Goal: Task Accomplishment & Management: Manage account settings

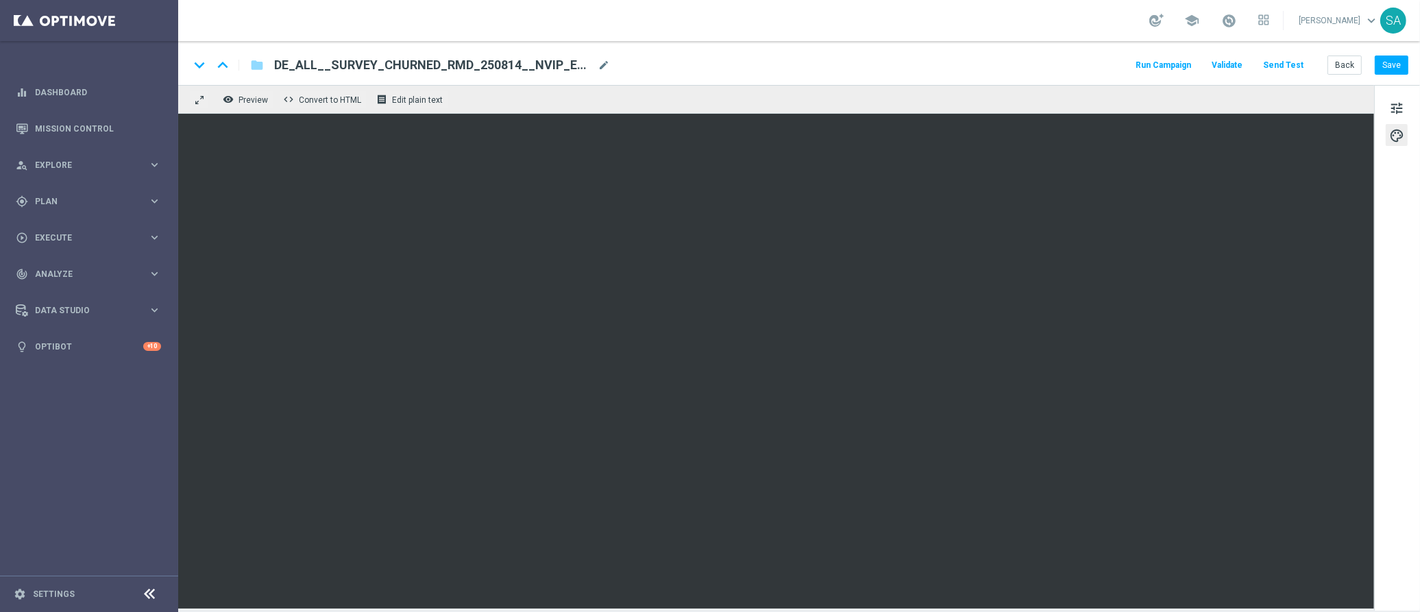
click at [733, 67] on div "keyboard_arrow_down keyboard_arrow_up folder DE_ALL__SURVEY_CHURNED_RMD_250814_…" at bounding box center [798, 65] width 1219 height 18
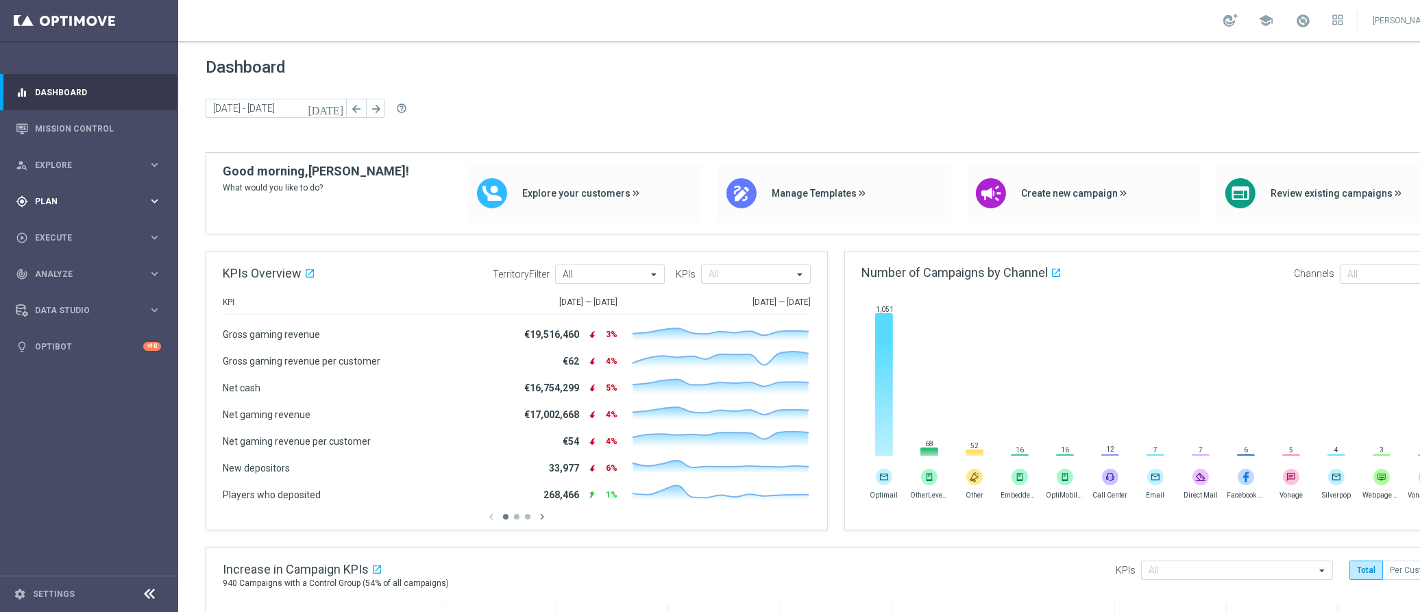
click at [43, 188] on div "gps_fixed Plan keyboard_arrow_right" at bounding box center [88, 201] width 177 height 36
click at [63, 228] on link "Target Groups" at bounding box center [89, 229] width 107 height 11
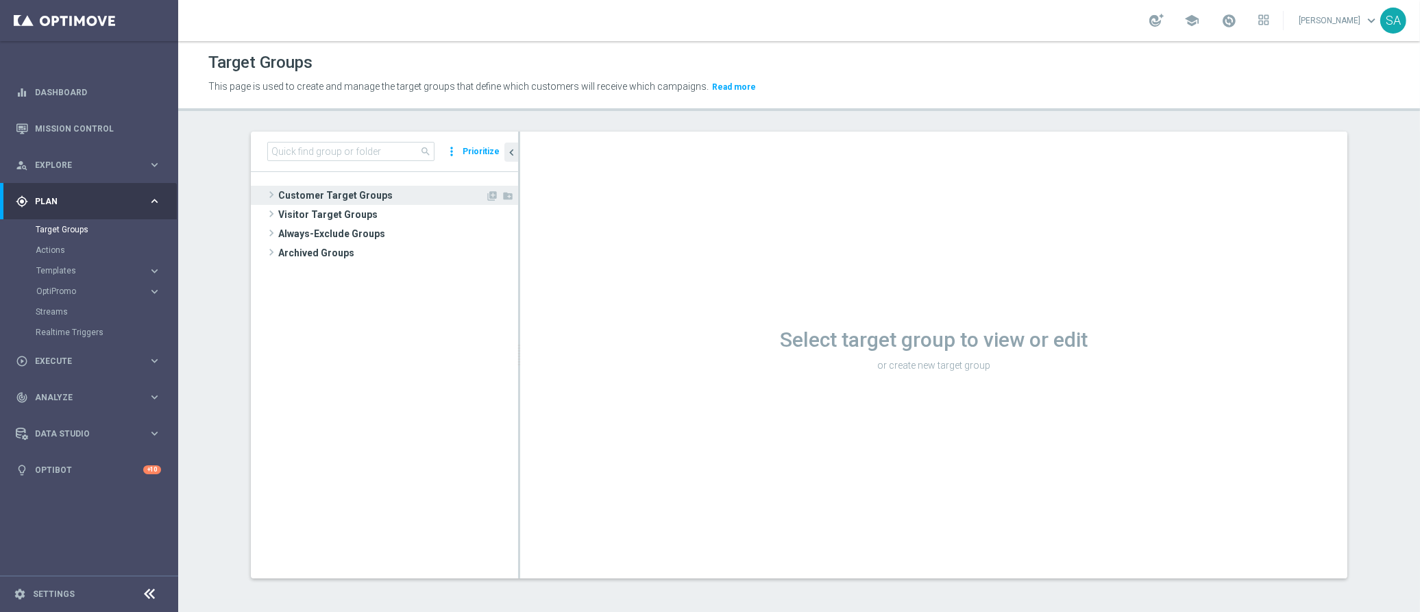
click at [269, 189] on span at bounding box center [272, 194] width 14 height 16
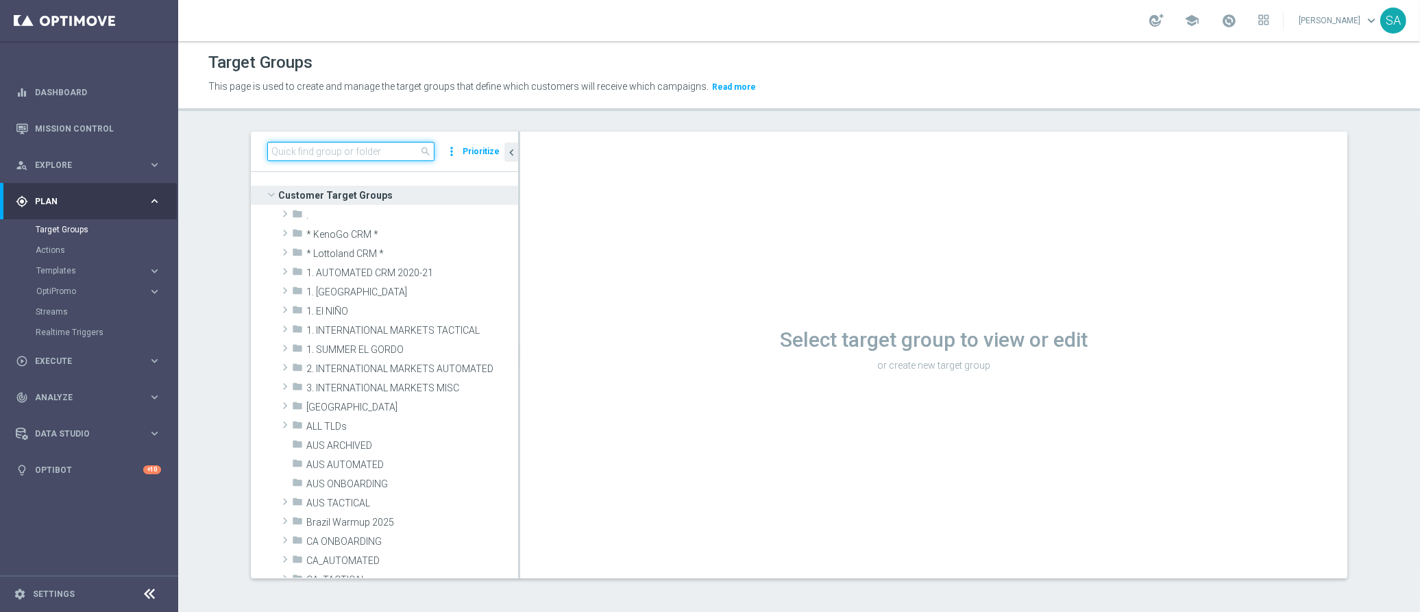
click at [379, 153] on input at bounding box center [350, 151] width 167 height 19
paste input "DE_ALL__SURVEY2025SEP_CHURN_Reminder__ALL_EMA_TAC_MIX"
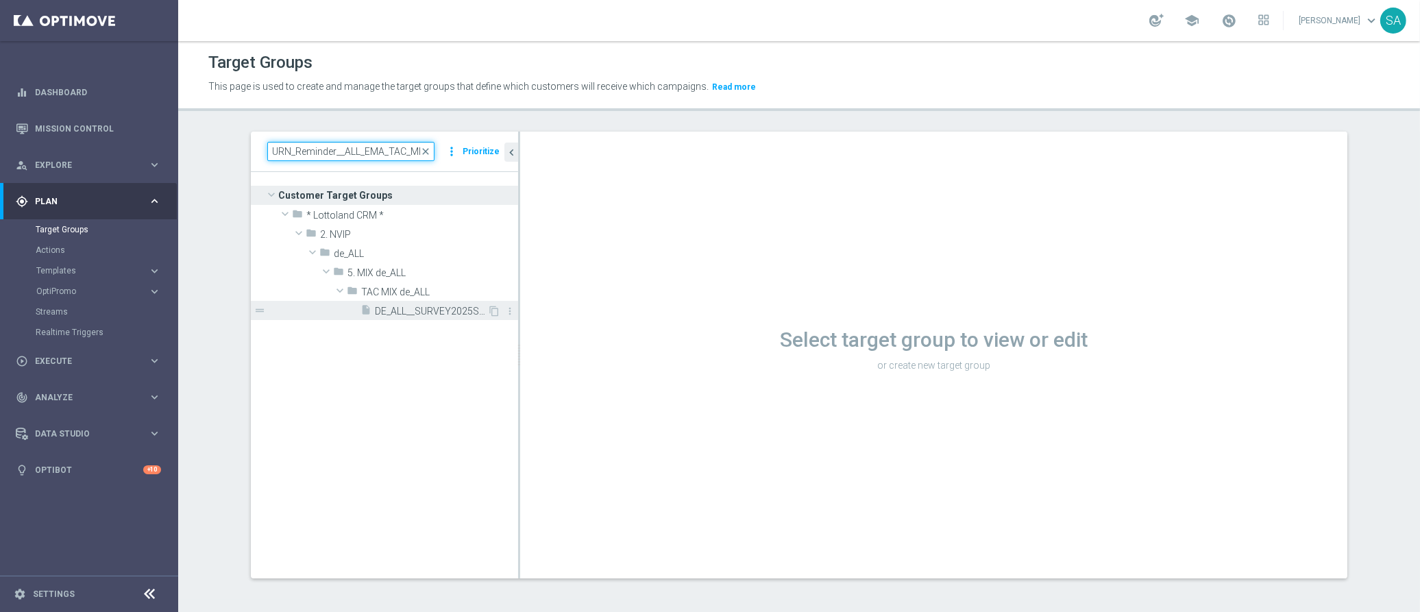
type input "DE_ALL__SURVEY2025SEP_CHURN_Reminder__ALL_EMA_TAC_MIX"
click at [418, 310] on span "DE_ALL__SURVEY2025SEP_CHURN_Reminder__ALL_EMA_TAC_MIX" at bounding box center [431, 312] width 112 height 12
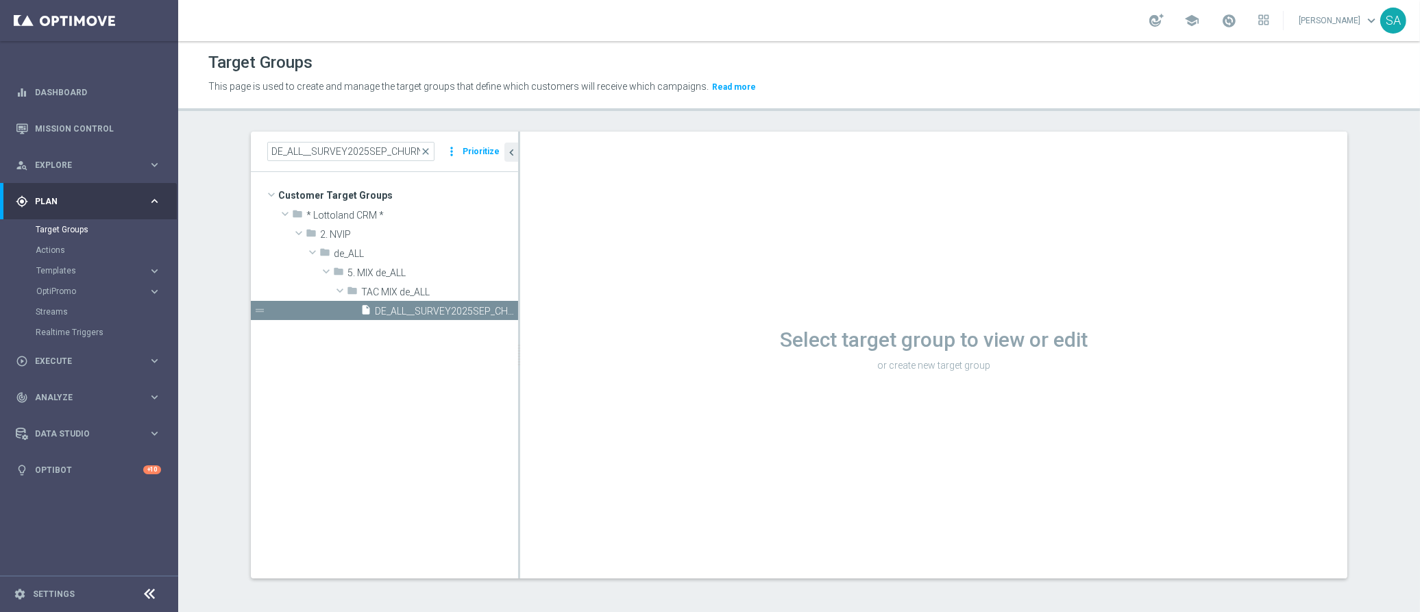
click at [0, 0] on icon "content_copy" at bounding box center [0, 0] width 0 height 0
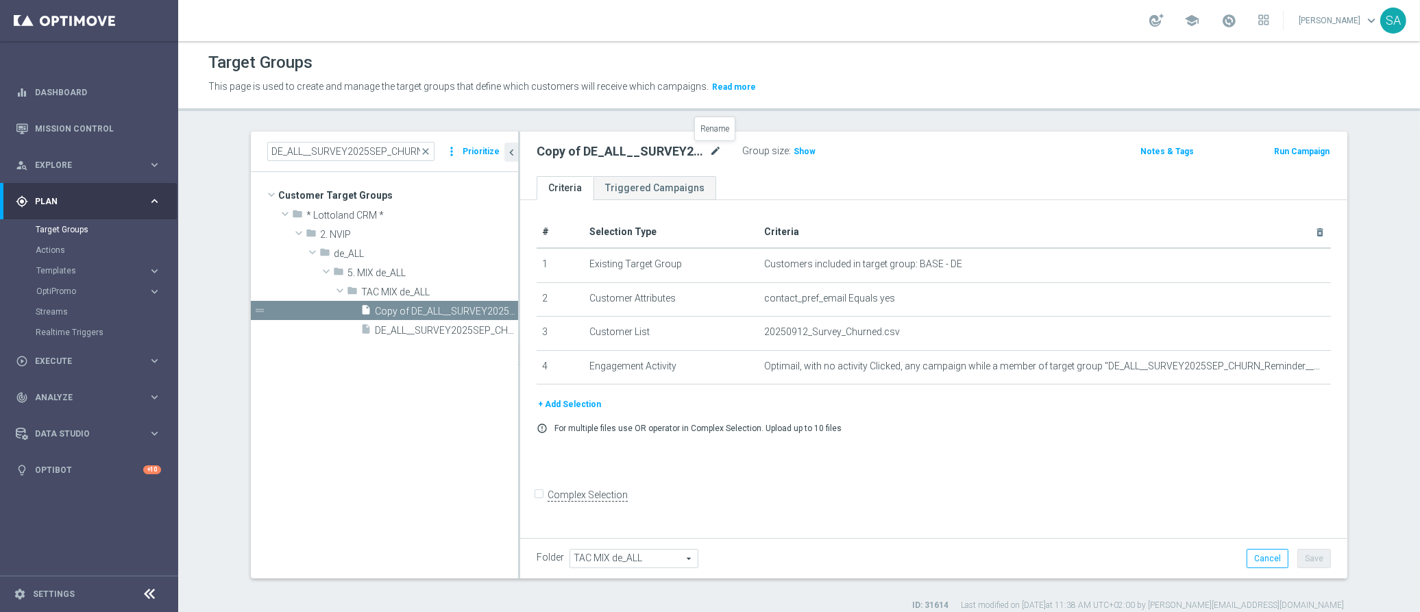
click at [718, 153] on icon "mode_edit" at bounding box center [715, 151] width 12 height 16
type input "DE_ALL__GAMESSURVEY2025SEP_CHURN_Reminder__ALL_EMA_TAC_MIX"
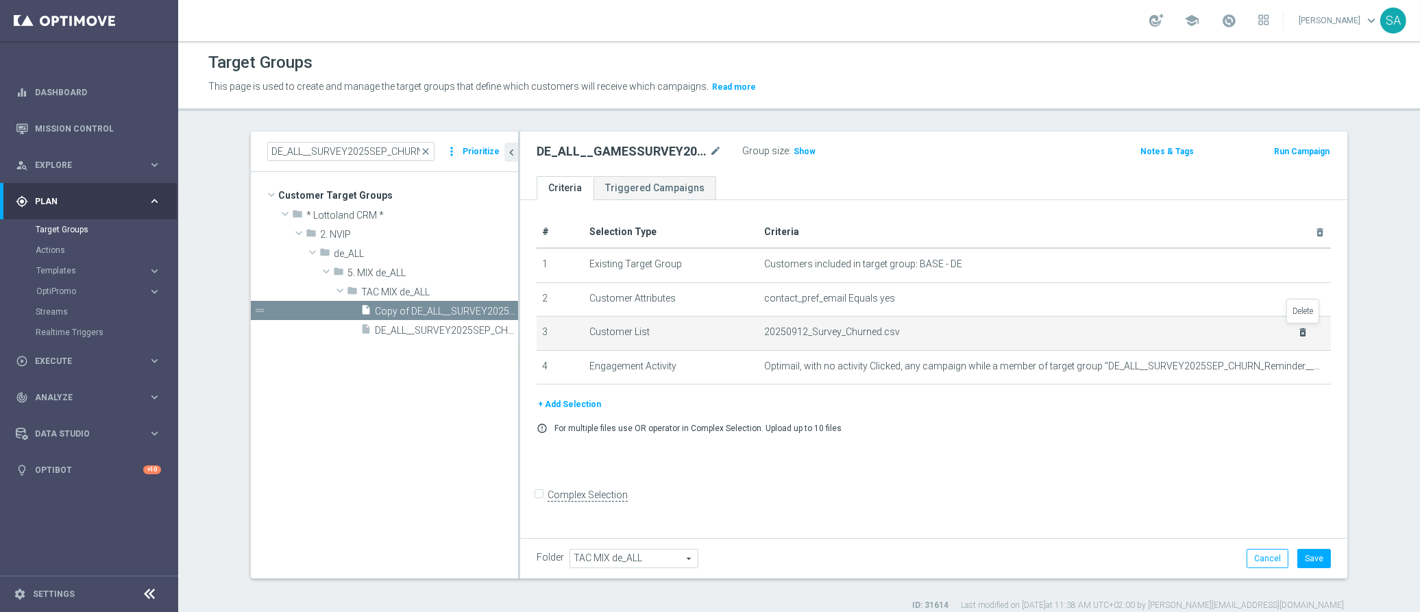
click at [1304, 329] on icon "delete_forever" at bounding box center [1303, 332] width 11 height 11
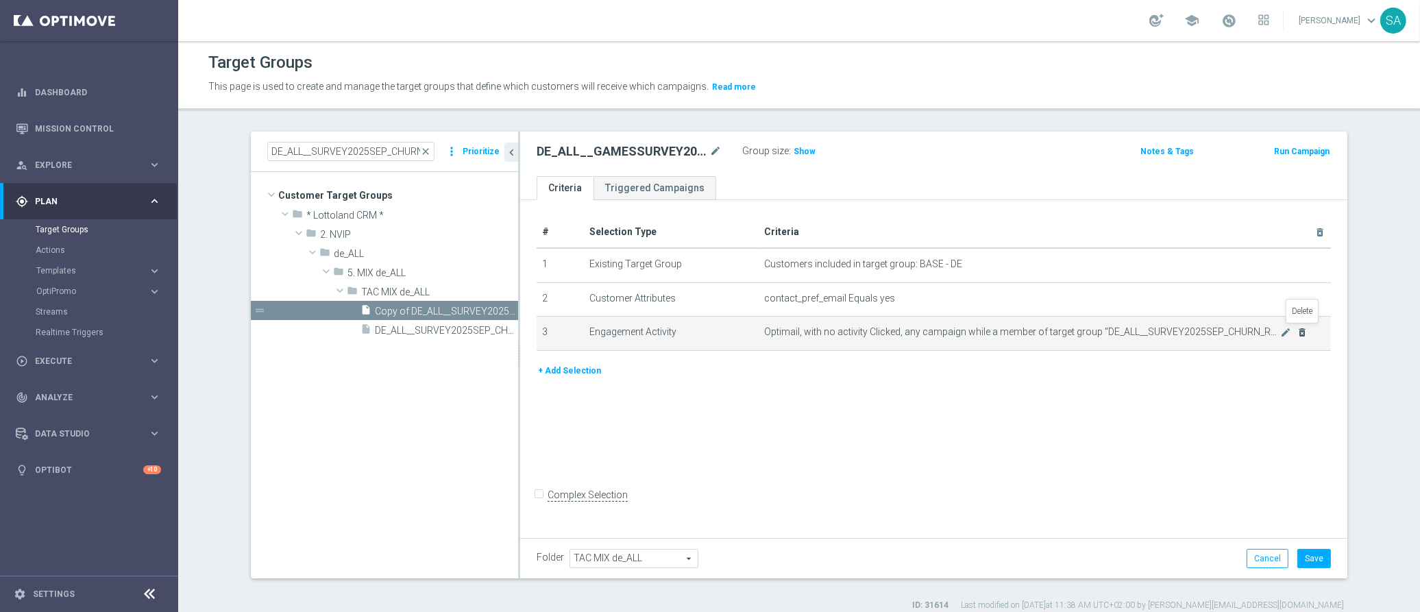
click at [1301, 328] on icon "delete_forever" at bounding box center [1302, 332] width 11 height 11
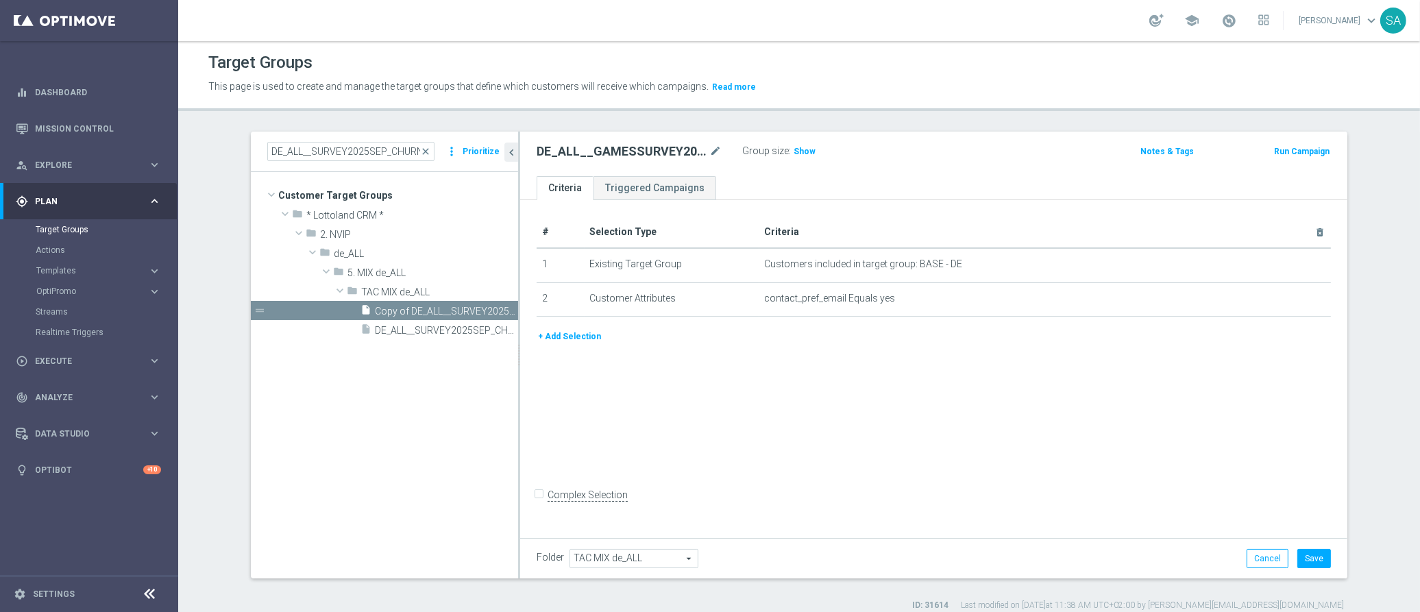
click at [569, 332] on button "+ Add Selection" at bounding box center [570, 336] width 66 height 15
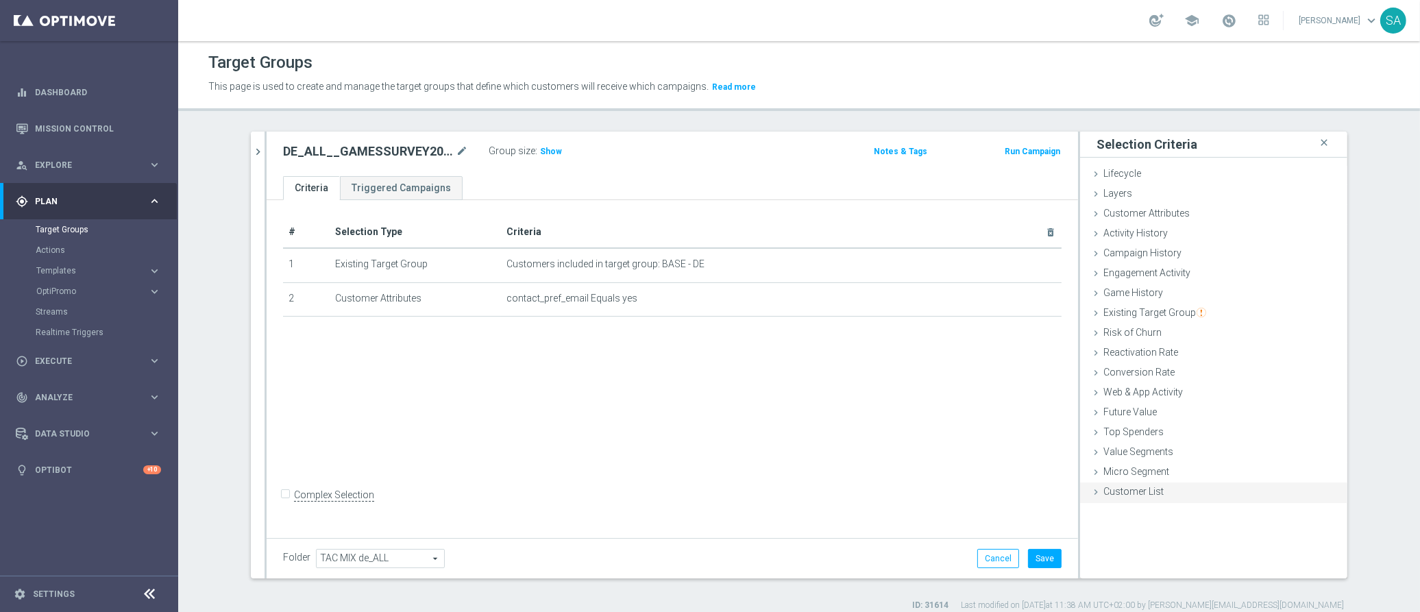
click at [1150, 487] on span "Customer List" at bounding box center [1133, 491] width 60 height 11
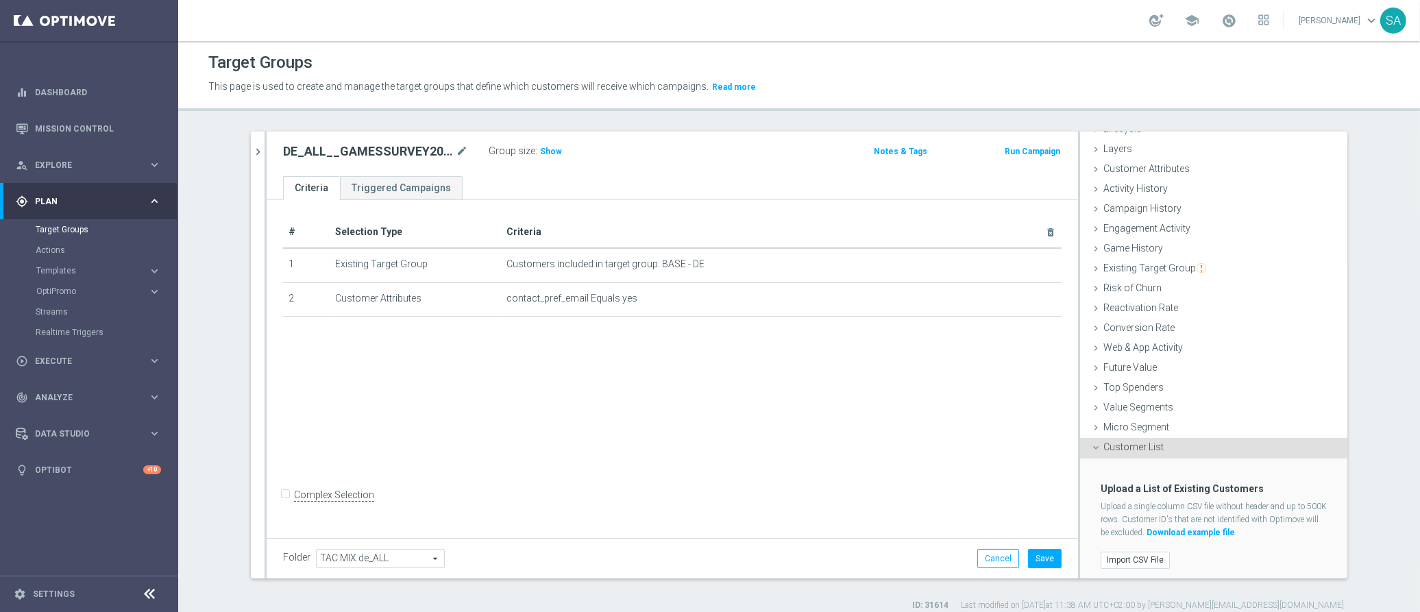
scroll to position [49, 0]
click at [1143, 552] on label "Import CSV File" at bounding box center [1135, 556] width 69 height 17
click at [0, 0] on input "Import CSV File" at bounding box center [0, 0] width 0 height 0
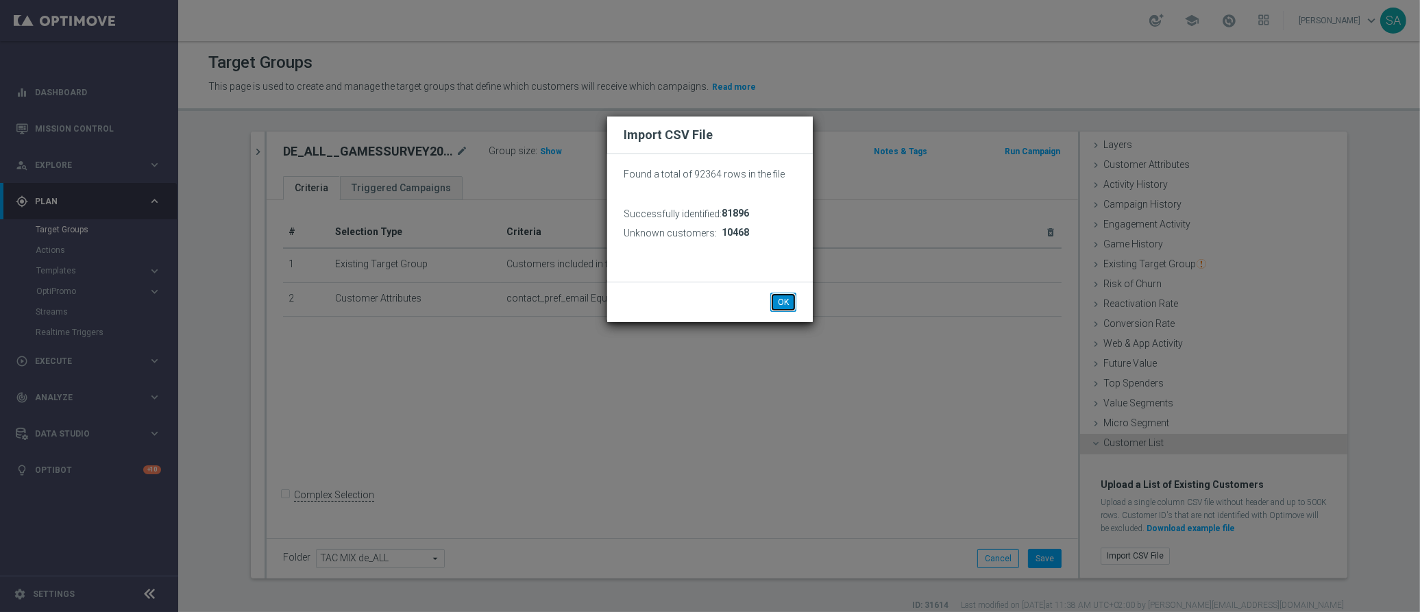
click at [783, 302] on button "OK" at bounding box center [783, 302] width 26 height 19
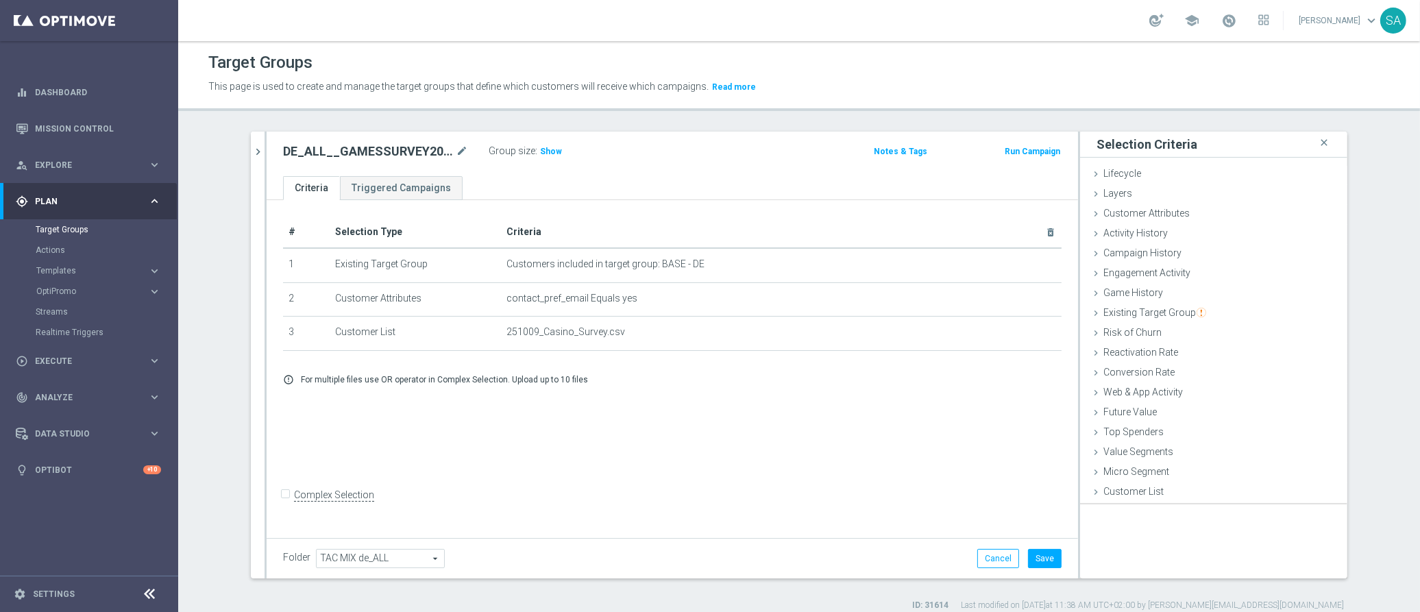
scroll to position [0, 0]
click at [548, 153] on span "Show" at bounding box center [551, 152] width 22 height 10
click at [345, 149] on h2 "DE_ALL__GAMESSURVEY2025SEP_CHURN_Reminder__ALL_EMA_TAC_MIX" at bounding box center [368, 151] width 170 height 16
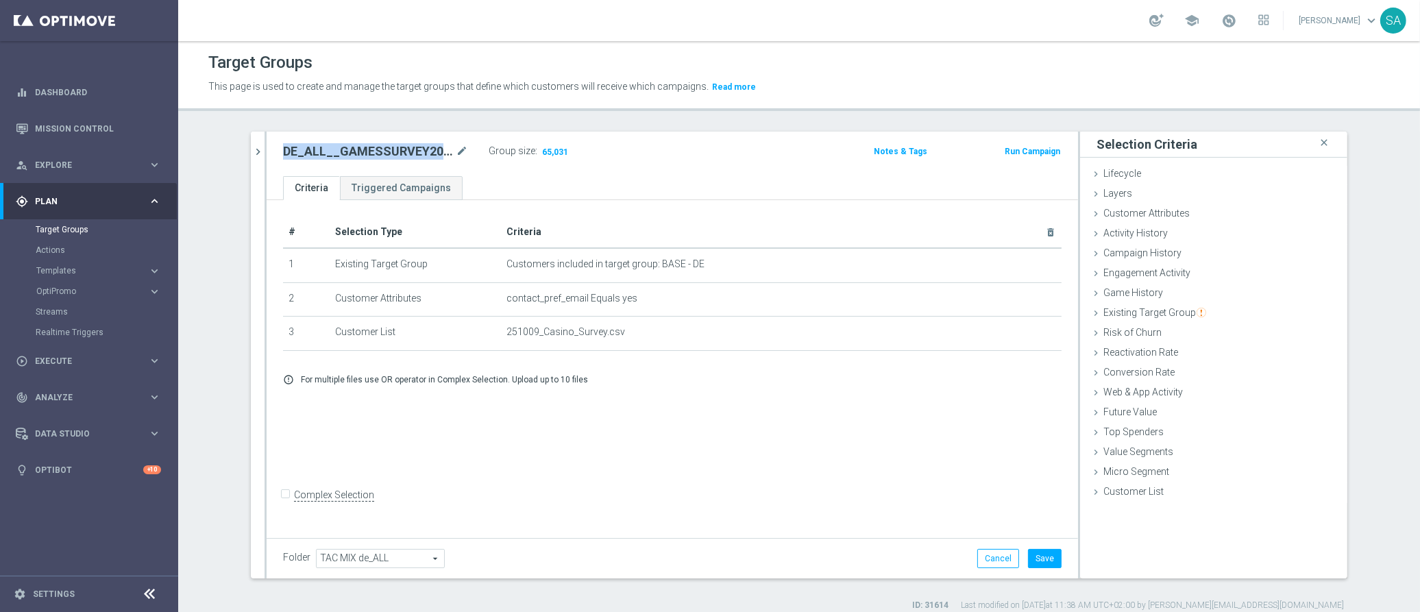
copy div "DE_ALL__GAMESSURVEY2025SEP_CHURN_Reminder__ALL_EMA_TAC_MIX"
click at [1048, 554] on button "Save" at bounding box center [1045, 558] width 34 height 19
copy div "DE_ALL__GAMESSURVEY2025SEP_CHURN_Reminder__ALL_EMA_TAC_MIX"
